Goal: Find specific page/section: Find specific page/section

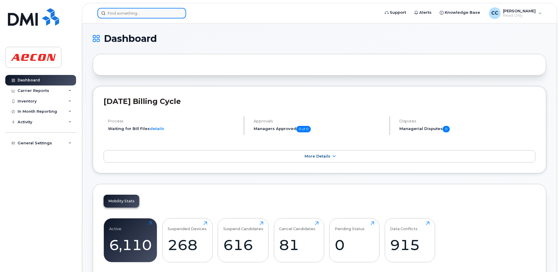
click at [148, 14] on input at bounding box center [141, 13] width 89 height 11
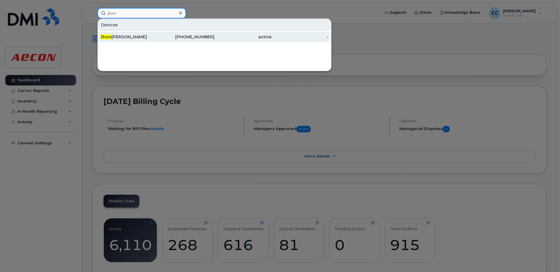
type input "jhon"
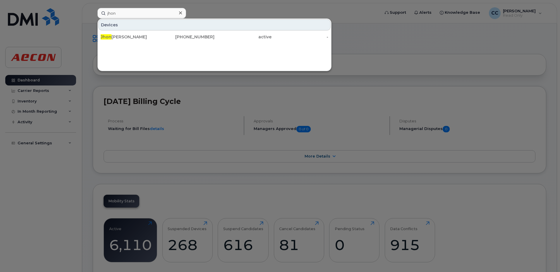
drag, startPoint x: 126, startPoint y: 37, endPoint x: 135, endPoint y: 47, distance: 13.7
click at [126, 37] on div "[PERSON_NAME]" at bounding box center [129, 37] width 57 height 6
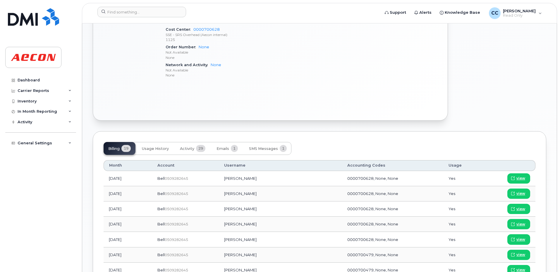
scroll to position [291, 0]
click at [188, 149] on span "Activity" at bounding box center [187, 148] width 14 height 5
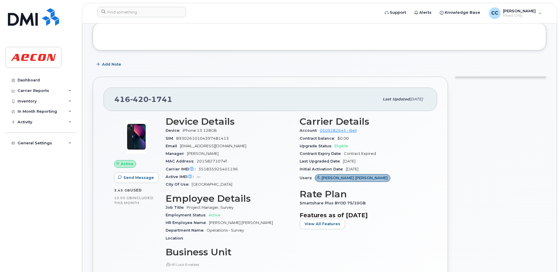
scroll to position [0, 0]
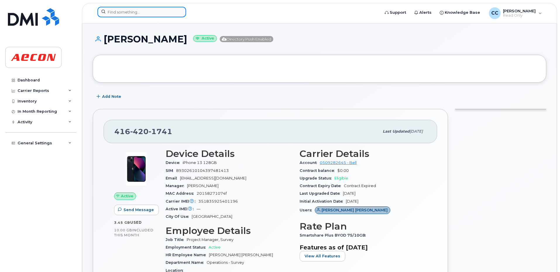
click at [158, 14] on input at bounding box center [141, 12] width 89 height 11
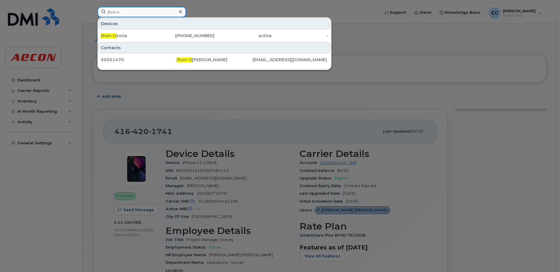
type input "jhon o"
click at [80, 61] on div at bounding box center [280, 136] width 560 height 272
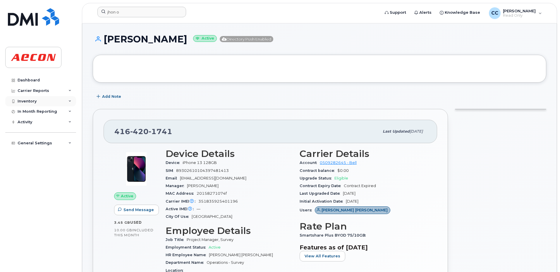
click at [42, 103] on div "Inventory" at bounding box center [40, 101] width 71 height 11
click at [42, 111] on div "Mobility Devices" at bounding box center [36, 111] width 33 height 5
